Goal: Information Seeking & Learning: Learn about a topic

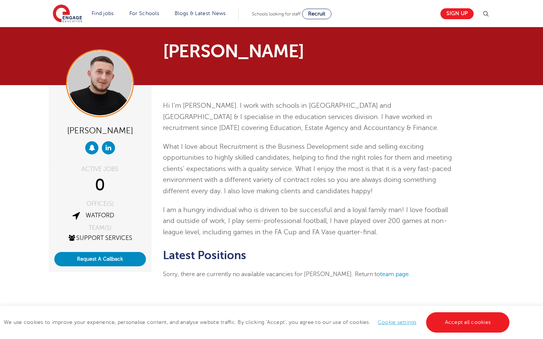
scroll to position [1, 0]
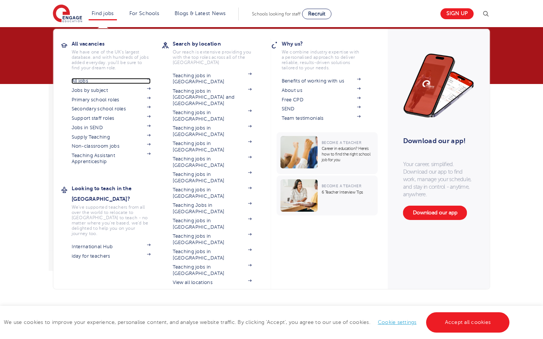
click at [89, 80] on link "All jobs" at bounding box center [111, 81] width 79 height 6
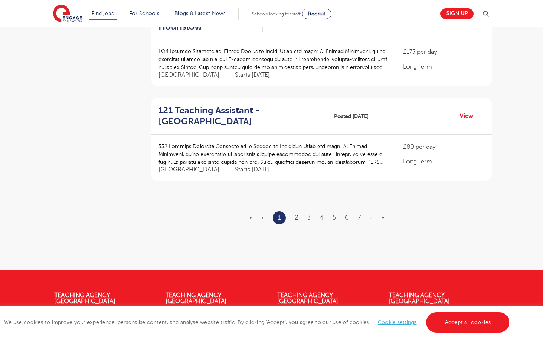
scroll to position [860, 0]
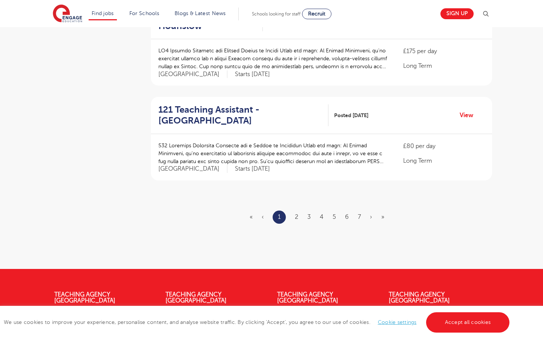
click at [294, 211] on ul "« ‹ 1 2 3 4 5 6 7 › »" at bounding box center [322, 217] width 144 height 13
click at [297, 214] on link "2" at bounding box center [296, 217] width 3 height 7
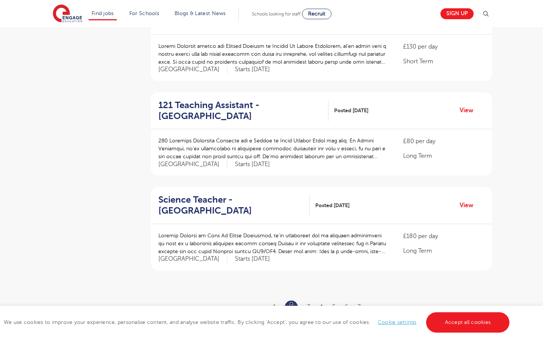
scroll to position [783, 0]
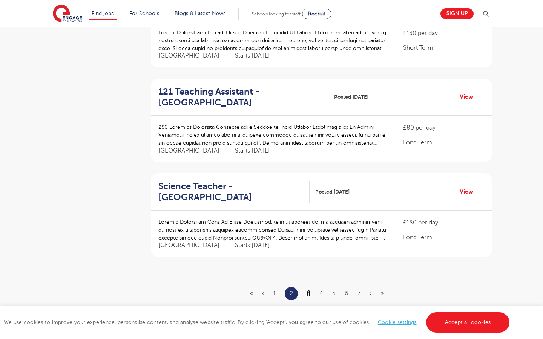
click at [309, 290] on link "3" at bounding box center [308, 293] width 3 height 7
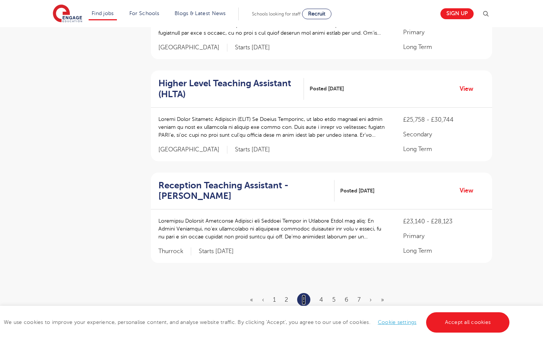
scroll to position [788, 0]
click at [319, 293] on ul "« ‹ 1 2 3 4 5 6 7 › »" at bounding box center [321, 299] width 143 height 13
click at [321, 296] on link "4" at bounding box center [321, 299] width 4 height 7
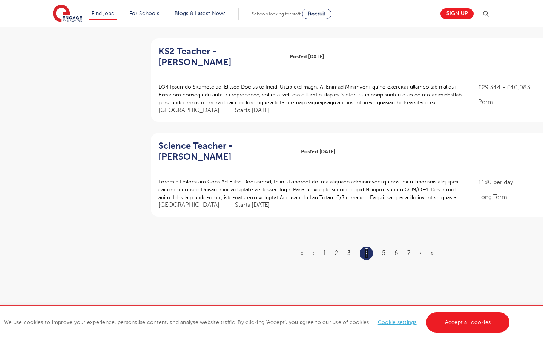
scroll to position [845, 0]
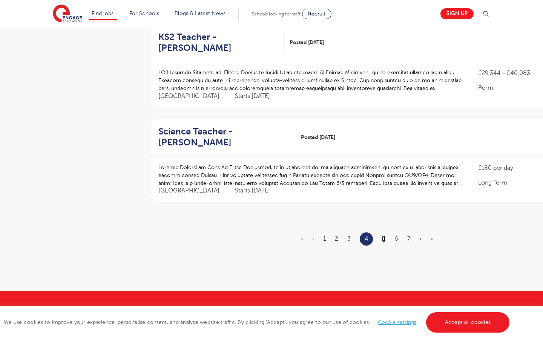
click at [385, 236] on link "5" at bounding box center [383, 239] width 3 height 7
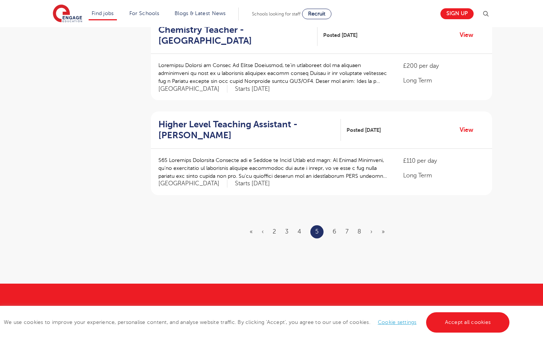
scroll to position [0, 0]
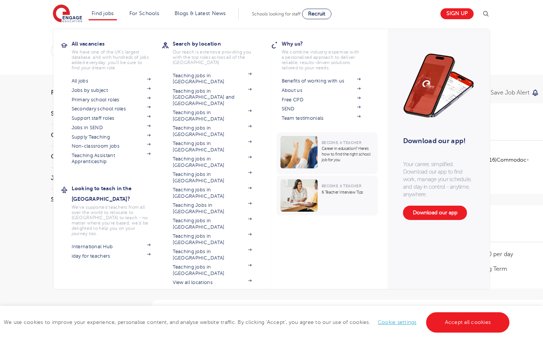
scroll to position [3, 0]
click at [108, 147] on link "Non-classroom jobs" at bounding box center [111, 146] width 79 height 6
